Goal: Check status: Check status

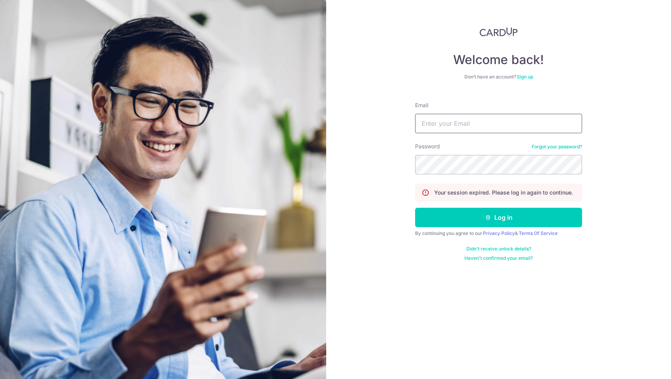
type input "[EMAIL_ADDRESS][DOMAIN_NAME]"
click at [498, 217] on button "Log in" at bounding box center [498, 217] width 167 height 19
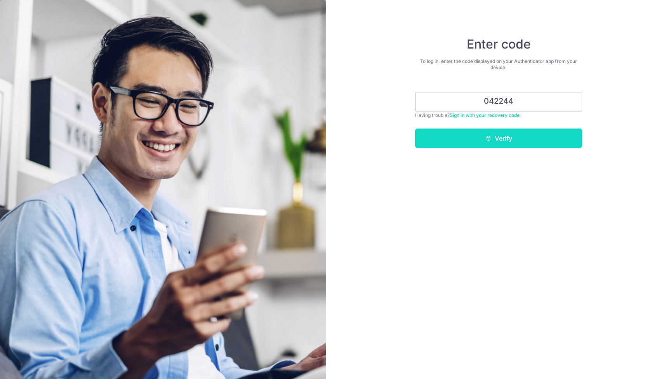
type input "042244"
click at [520, 136] on button "Verify" at bounding box center [498, 137] width 167 height 19
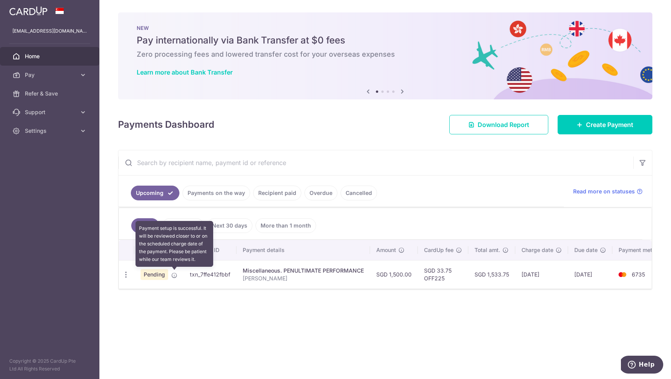
click at [174, 276] on icon at bounding box center [174, 275] width 6 height 6
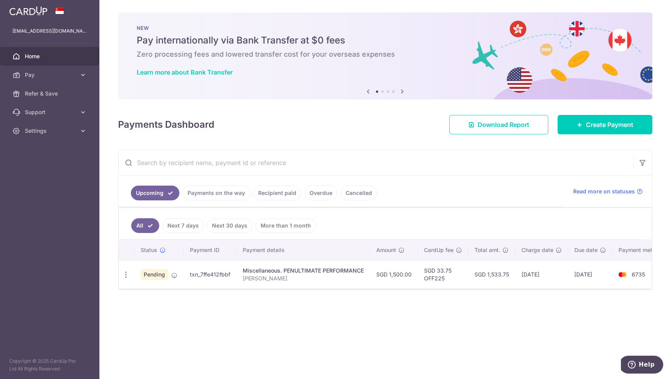
click at [211, 276] on td "txn_7ffe412fbbf" at bounding box center [210, 274] width 53 height 28
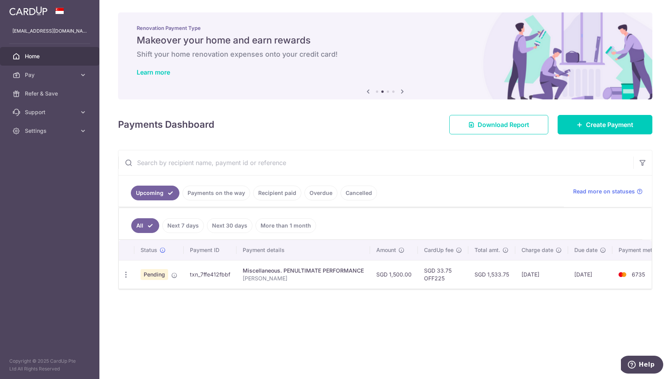
copy td "txn_7ffe412fbbf"
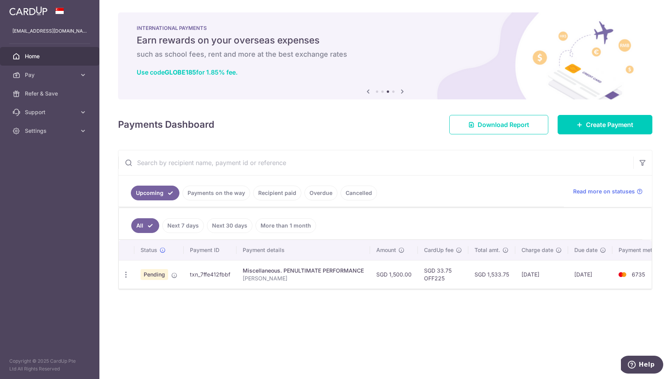
click at [155, 275] on span "Pending" at bounding box center [154, 274] width 28 height 11
